Goal: Task Accomplishment & Management: Use online tool/utility

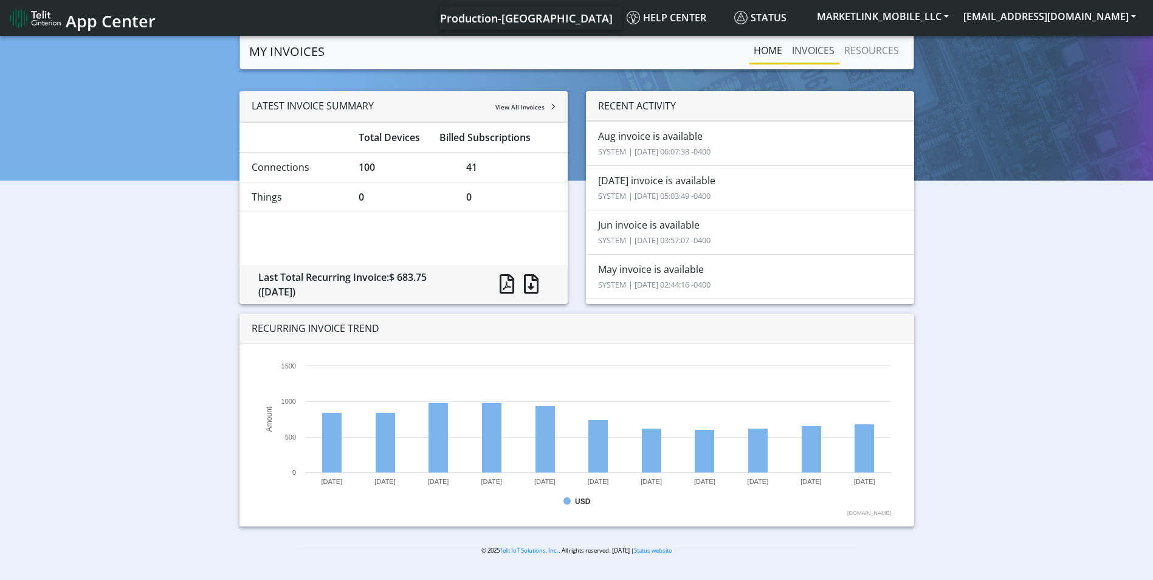
click at [804, 61] on link "INVOICES" at bounding box center [813, 50] width 52 height 24
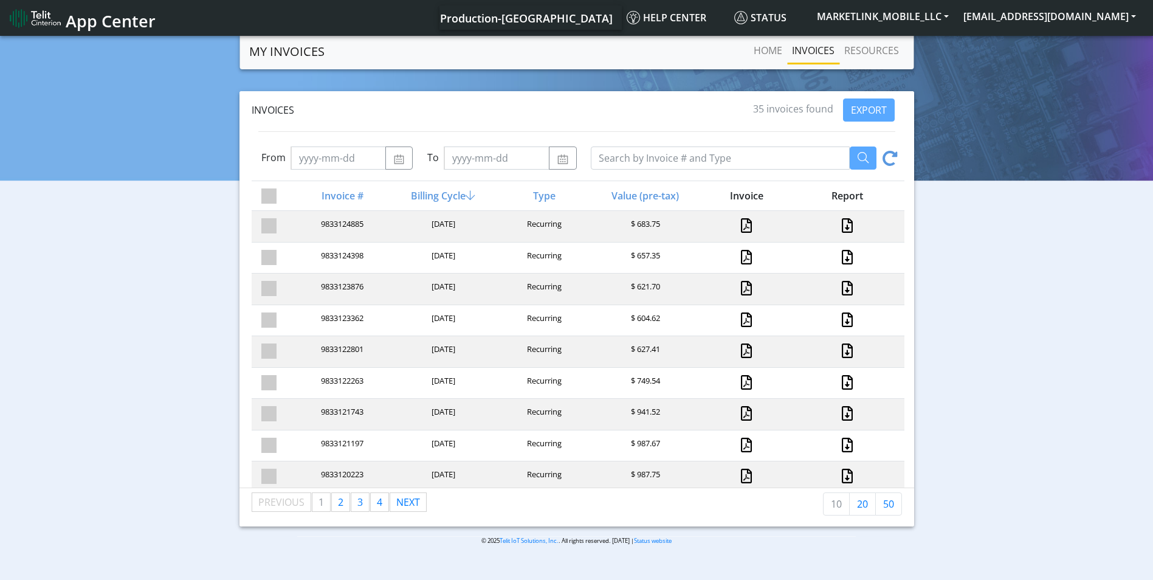
click at [148, 284] on div "Invoices 35 invoices found EXPORT From To Invoice # Billing Cycle Type Value (p…" at bounding box center [576, 308] width 1135 height 435
click at [339, 221] on div "9833124885" at bounding box center [341, 226] width 101 height 16
copy div "9833124885"
click at [343, 253] on div "9833124398" at bounding box center [341, 258] width 101 height 16
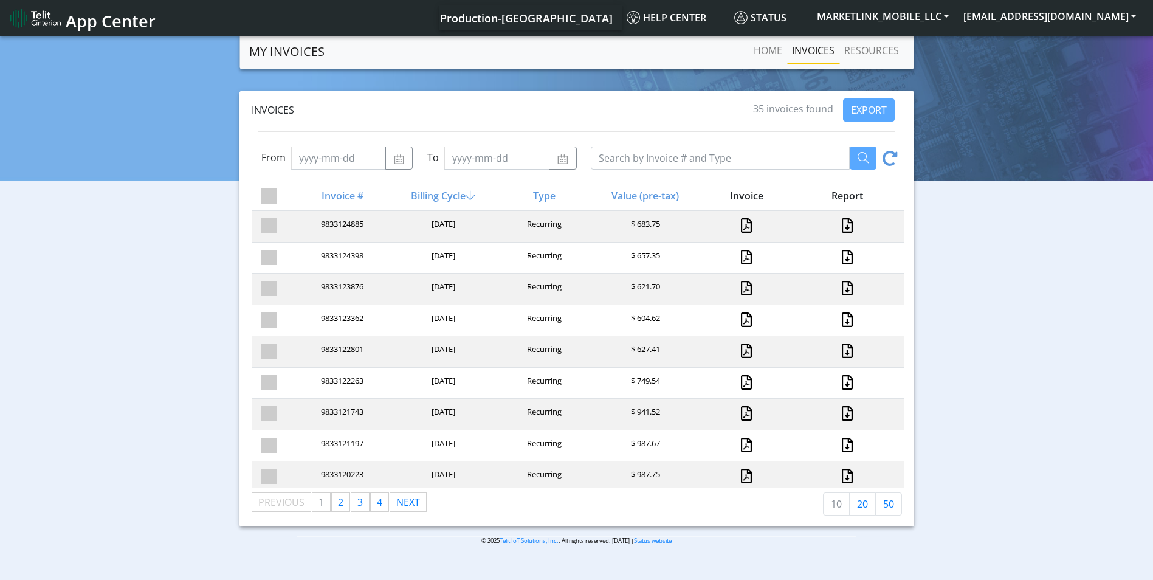
click at [345, 253] on div "9833124398" at bounding box center [341, 258] width 101 height 16
copy div "9833124398"
